Goal: Task Accomplishment & Management: Manage account settings

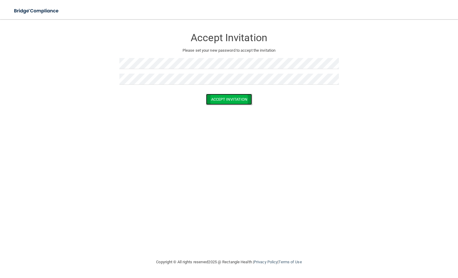
click at [243, 100] on button "Accept Invitation" at bounding box center [229, 99] width 46 height 11
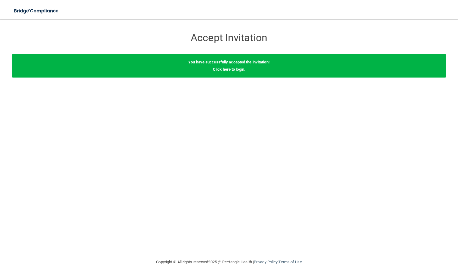
click at [229, 69] on link "Click here to login" at bounding box center [228, 69] width 31 height 5
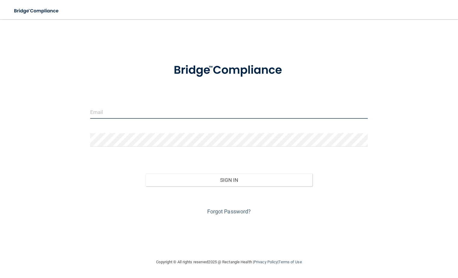
click at [169, 115] on input "email" at bounding box center [229, 112] width 278 height 14
type input "[EMAIL_ADDRESS][DOMAIN_NAME]"
click at [233, 190] on div "Forgot Password?" at bounding box center [229, 201] width 287 height 30
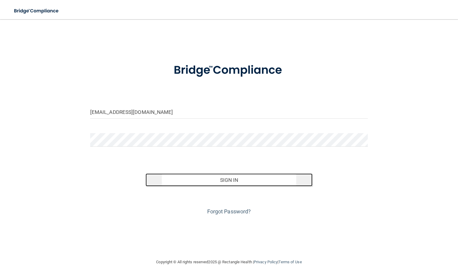
click at [233, 178] on button "Sign In" at bounding box center [228, 179] width 166 height 13
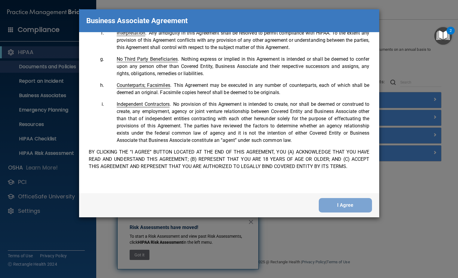
scroll to position [1225, 0]
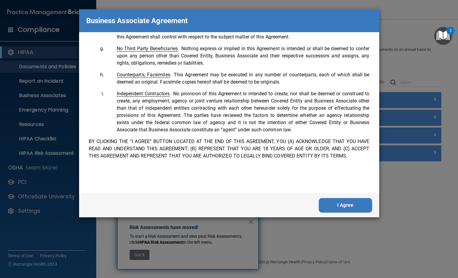
click at [350, 208] on button "I Agree" at bounding box center [344, 205] width 53 height 14
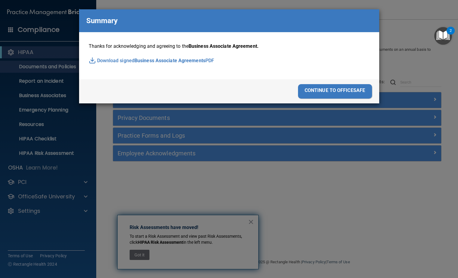
click at [186, 60] on span "Business Associate Agreements" at bounding box center [169, 60] width 71 height 9
click at [383, 209] on div "Business Associate Agreement Please sign this updated Business Associate Agreem…" at bounding box center [229, 139] width 458 height 278
click at [445, 37] on img "Open Resource Center, 2 new notifications" at bounding box center [443, 36] width 18 height 18
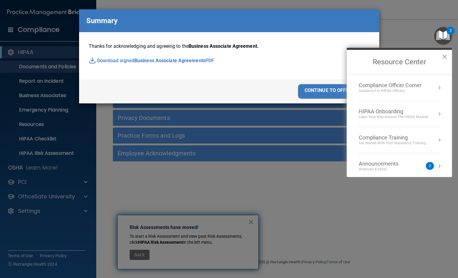
click at [379, 162] on div "Announcements" at bounding box center [384, 163] width 52 height 7
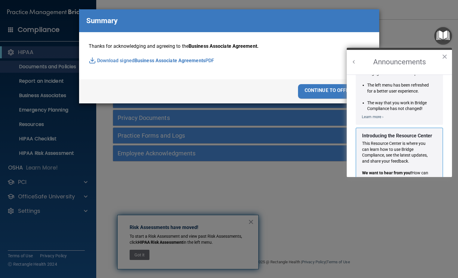
scroll to position [105, 0]
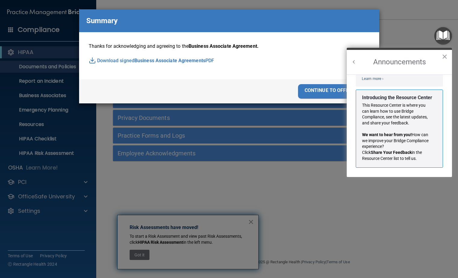
click at [350, 210] on div "Business Associate Agreement Please sign this updated Business Associate Agreem…" at bounding box center [229, 139] width 458 height 278
click at [445, 56] on button "×" at bounding box center [444, 57] width 6 height 10
